Goal: Find specific page/section: Find specific page/section

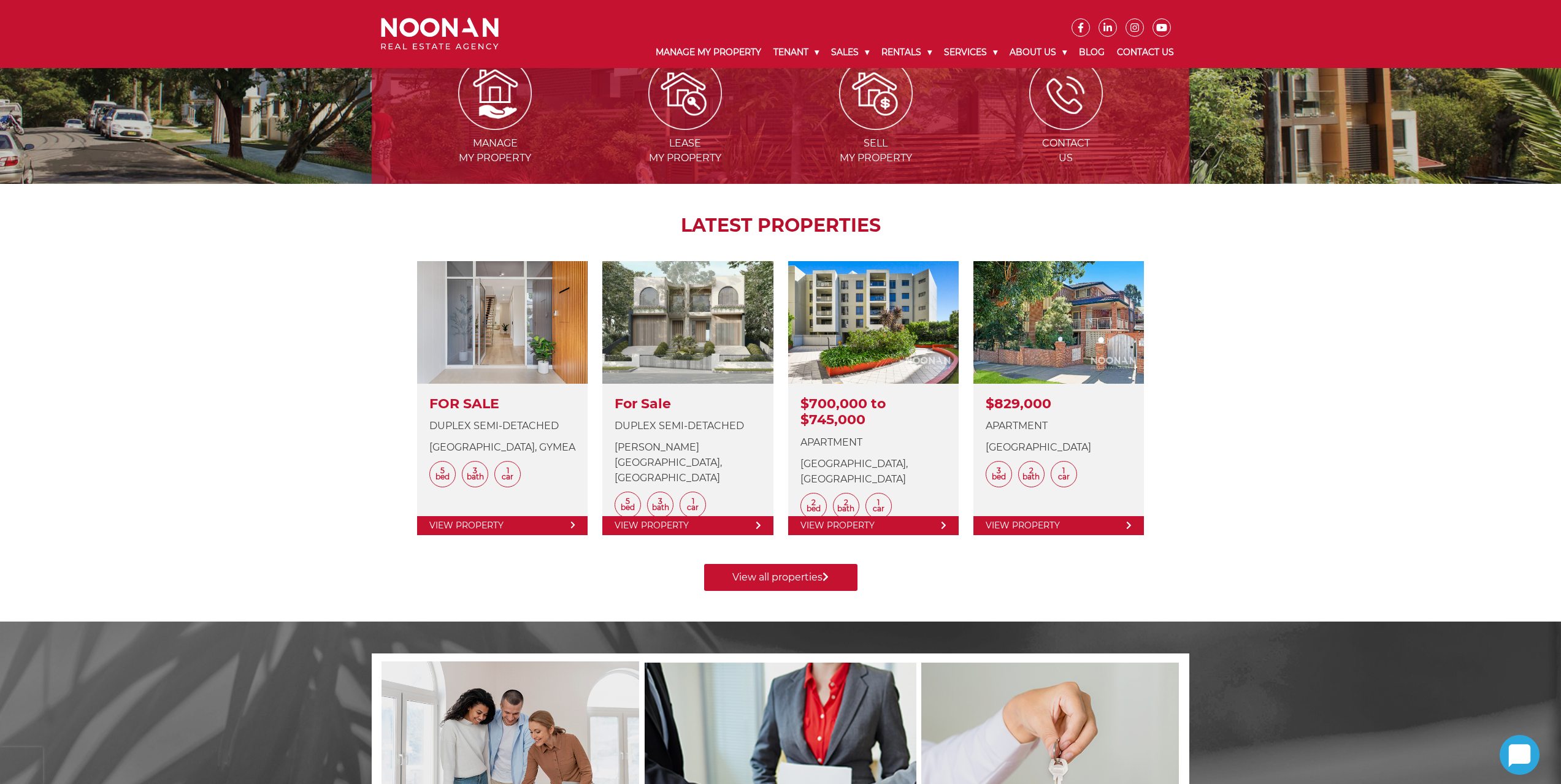
scroll to position [184, 0]
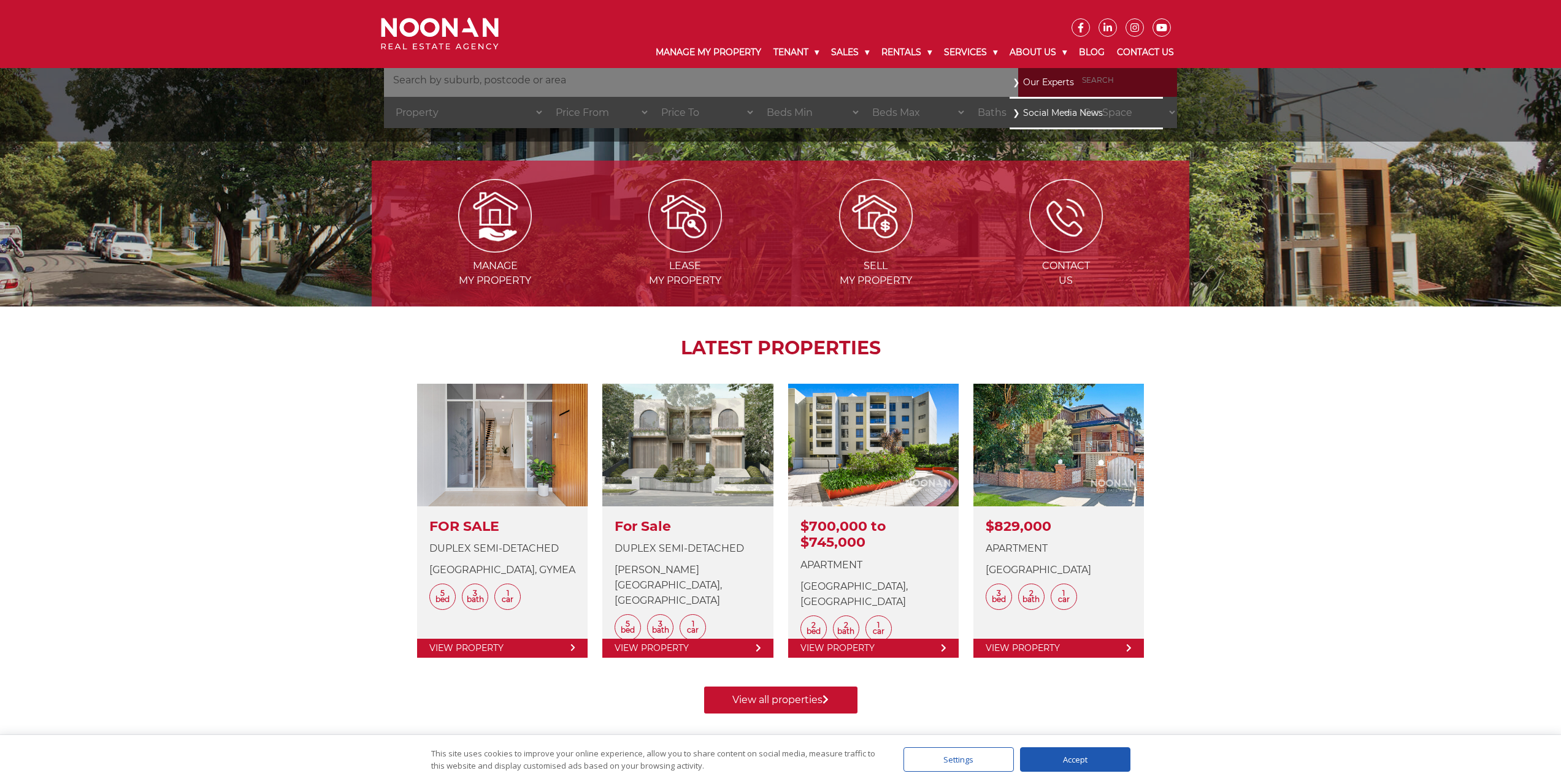
click at [1055, 79] on link "Our Experts" at bounding box center [1087, 82] width 148 height 16
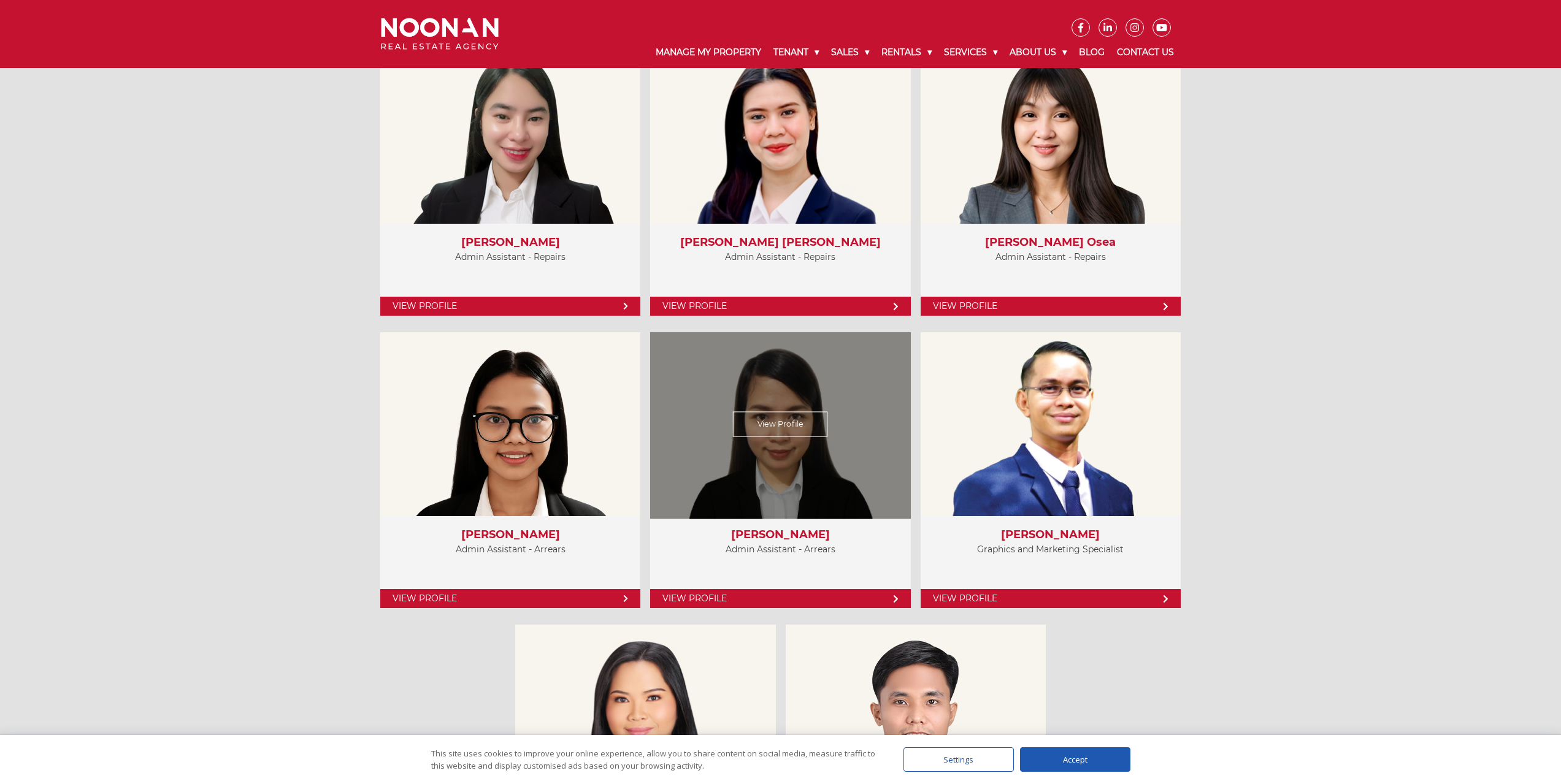
scroll to position [4906, 0]
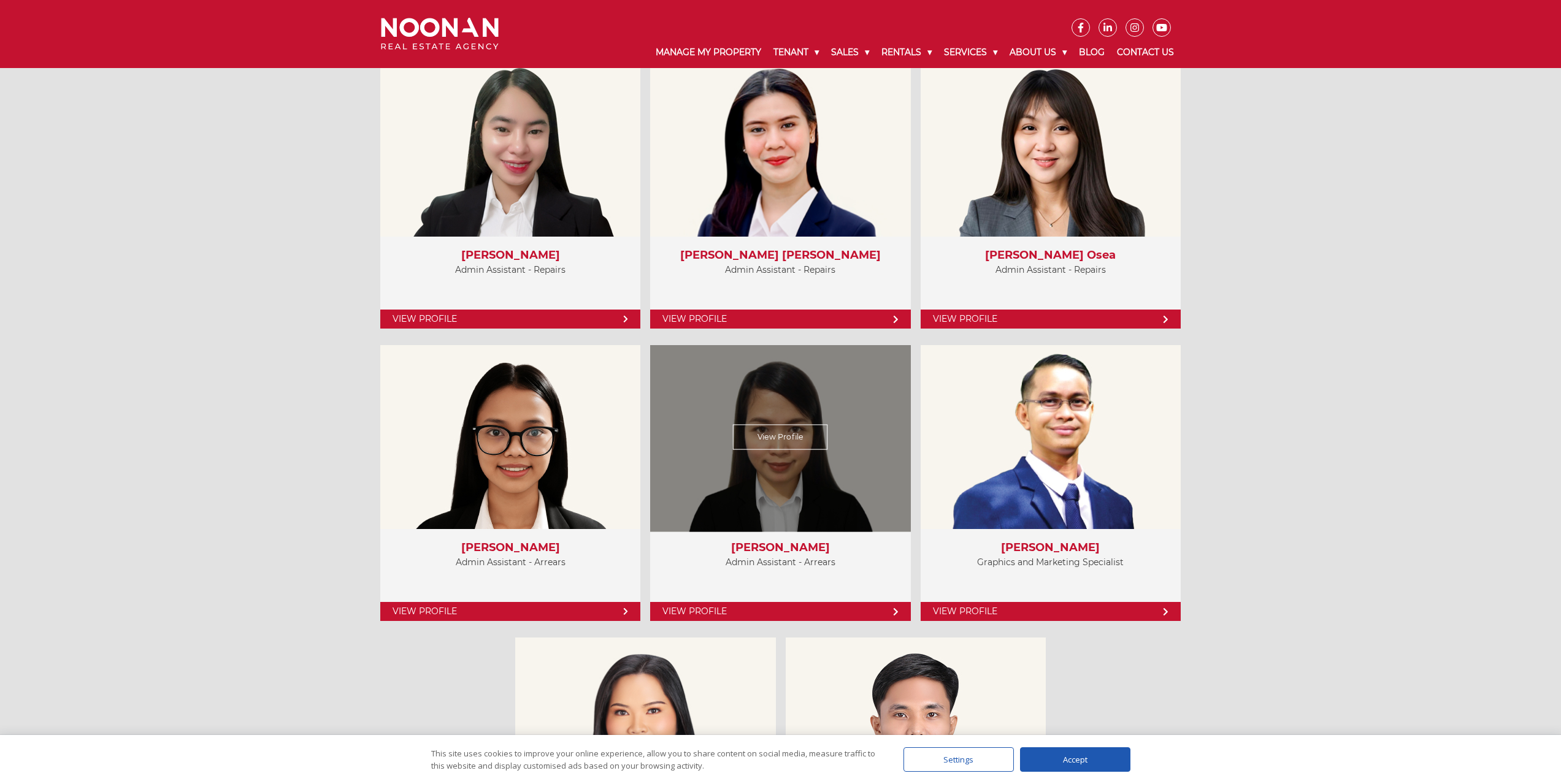
click at [806, 428] on link "View Profile" at bounding box center [780, 437] width 95 height 25
